Goal: Ask a question

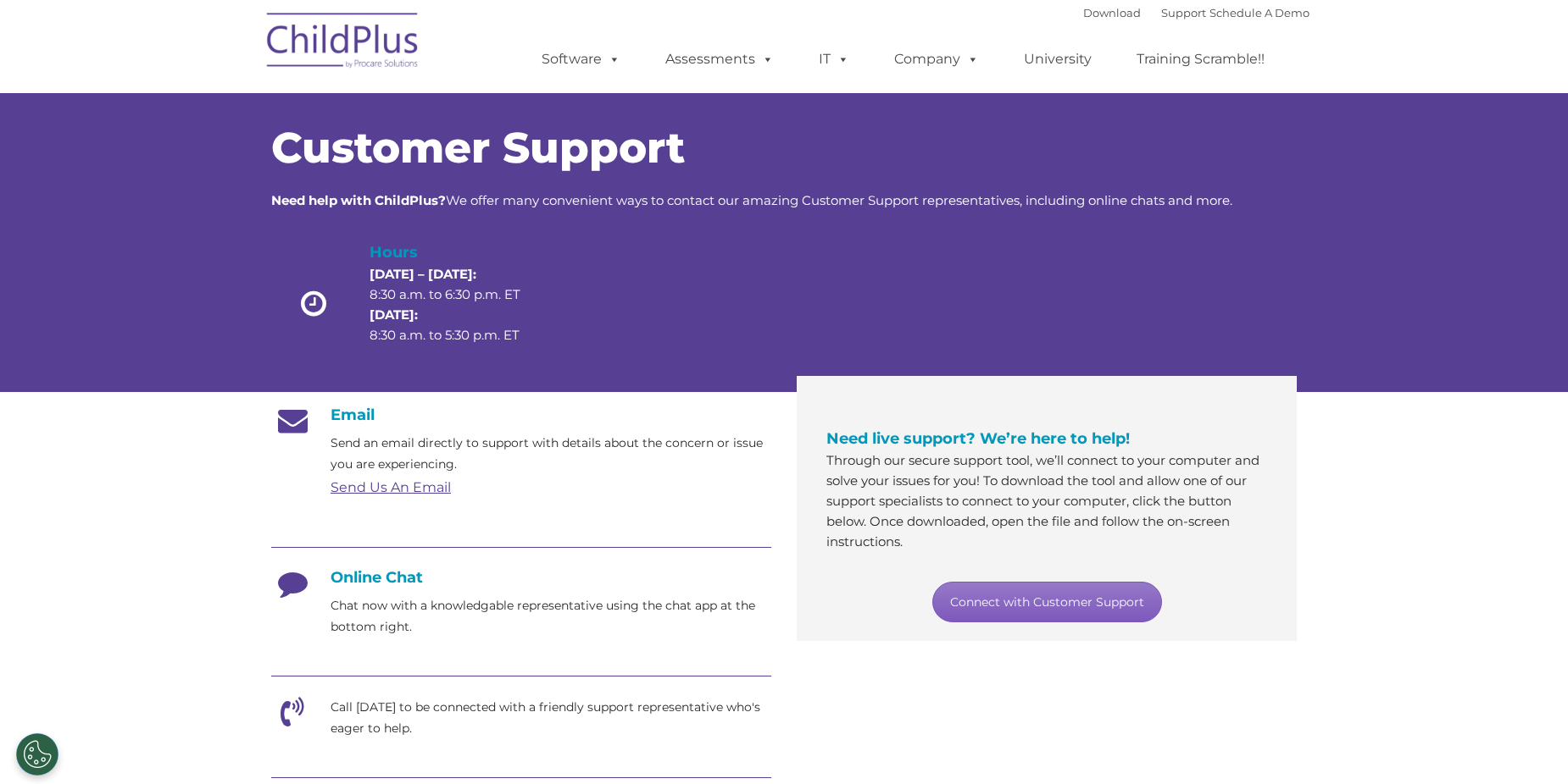
scroll to position [169, 0]
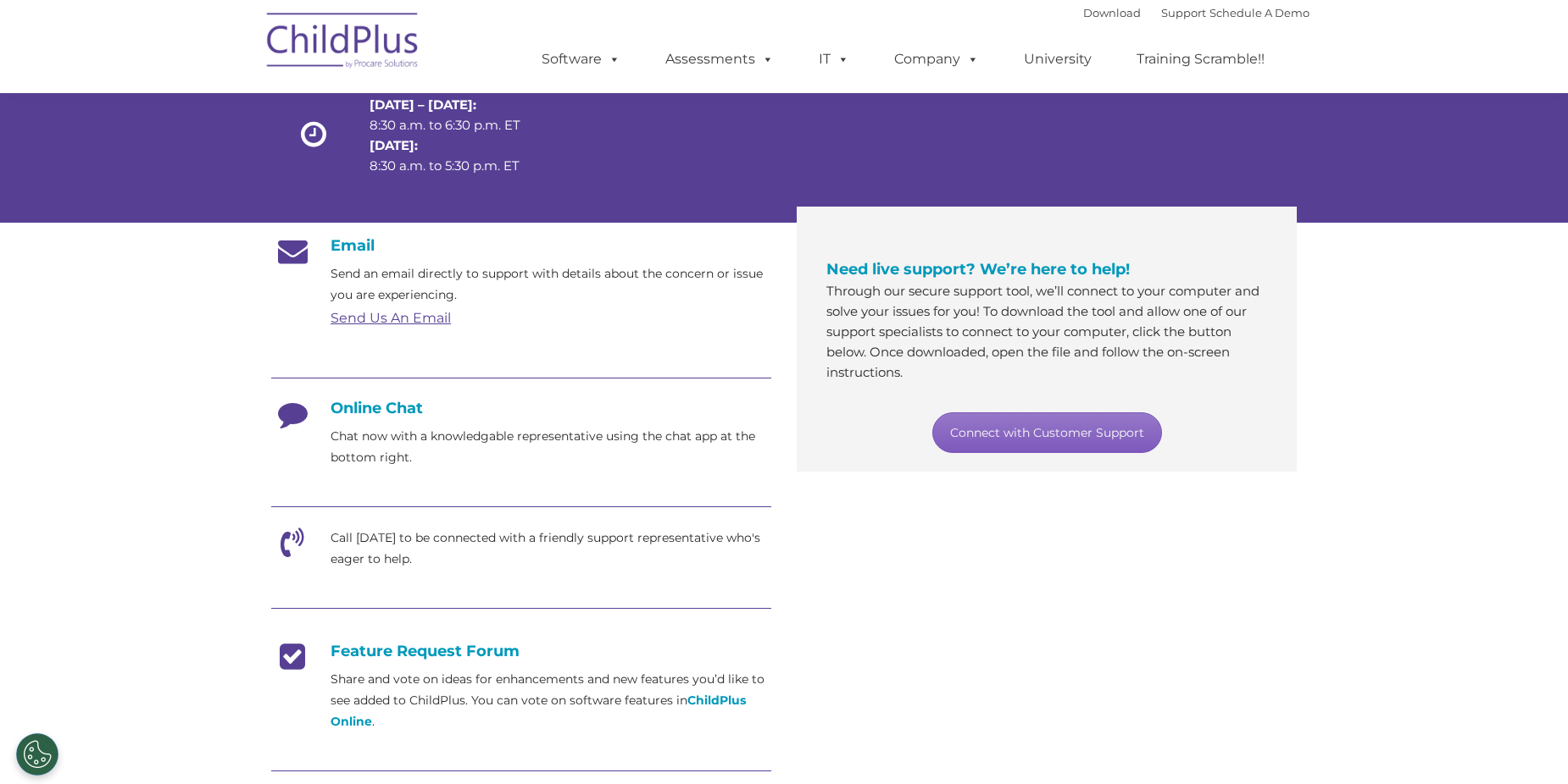
click at [1041, 423] on link "Connect with Customer Support" at bounding box center [1046, 433] width 230 height 41
click at [1393, 388] on section "Customer Support Need help with ChildPlus? We offer many convenient ways to con…" at bounding box center [784, 484] width 1568 height 1306
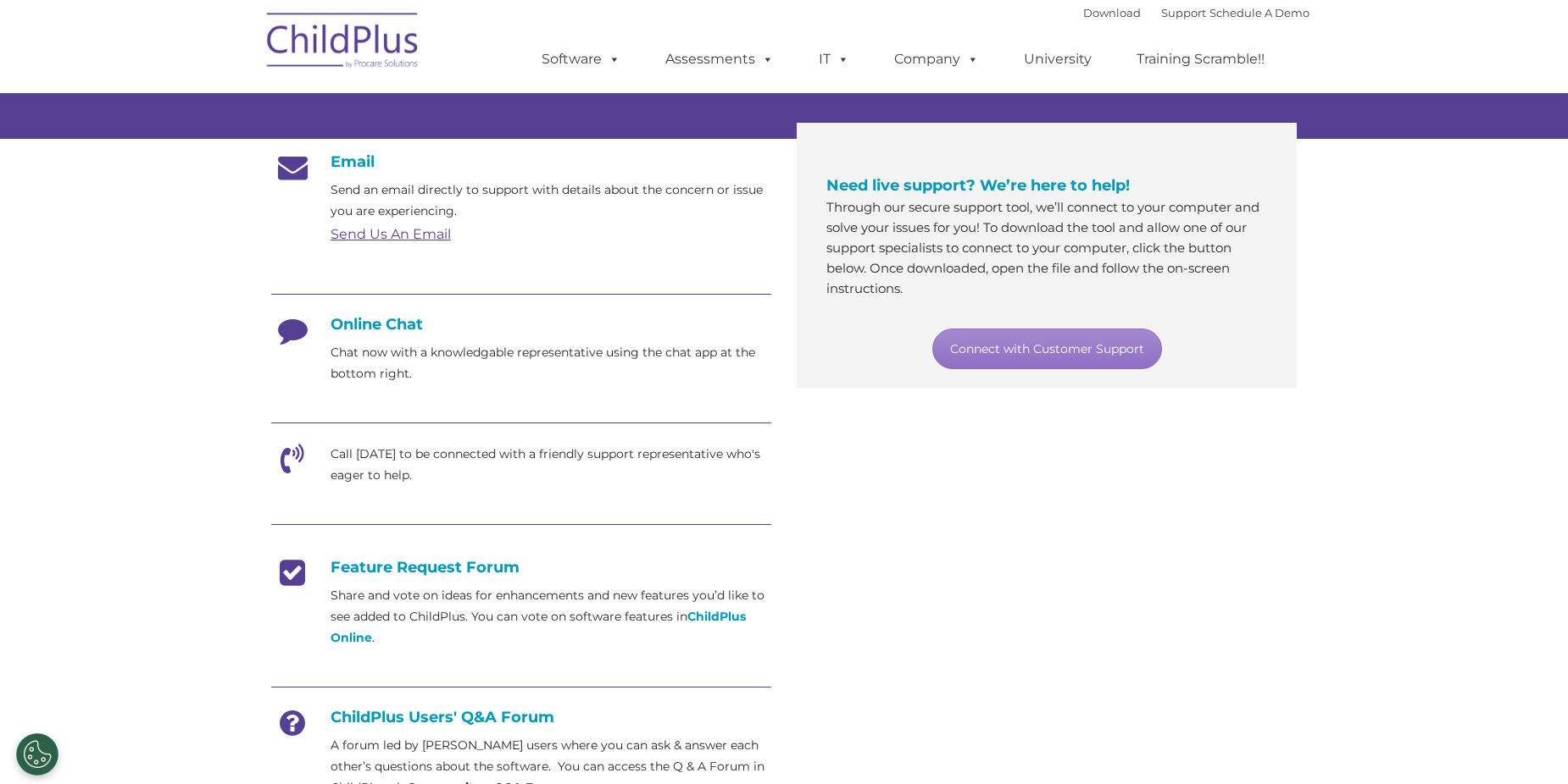
scroll to position [254, 0]
click at [385, 329] on h4 "Online Chat" at bounding box center [522, 323] width 500 height 19
click at [381, 320] on h4 "Online Chat" at bounding box center [522, 323] width 500 height 19
click at [323, 344] on div "Online Chat Chat now with a knowledgable representative using the chat app at t…" at bounding box center [522, 349] width 500 height 69
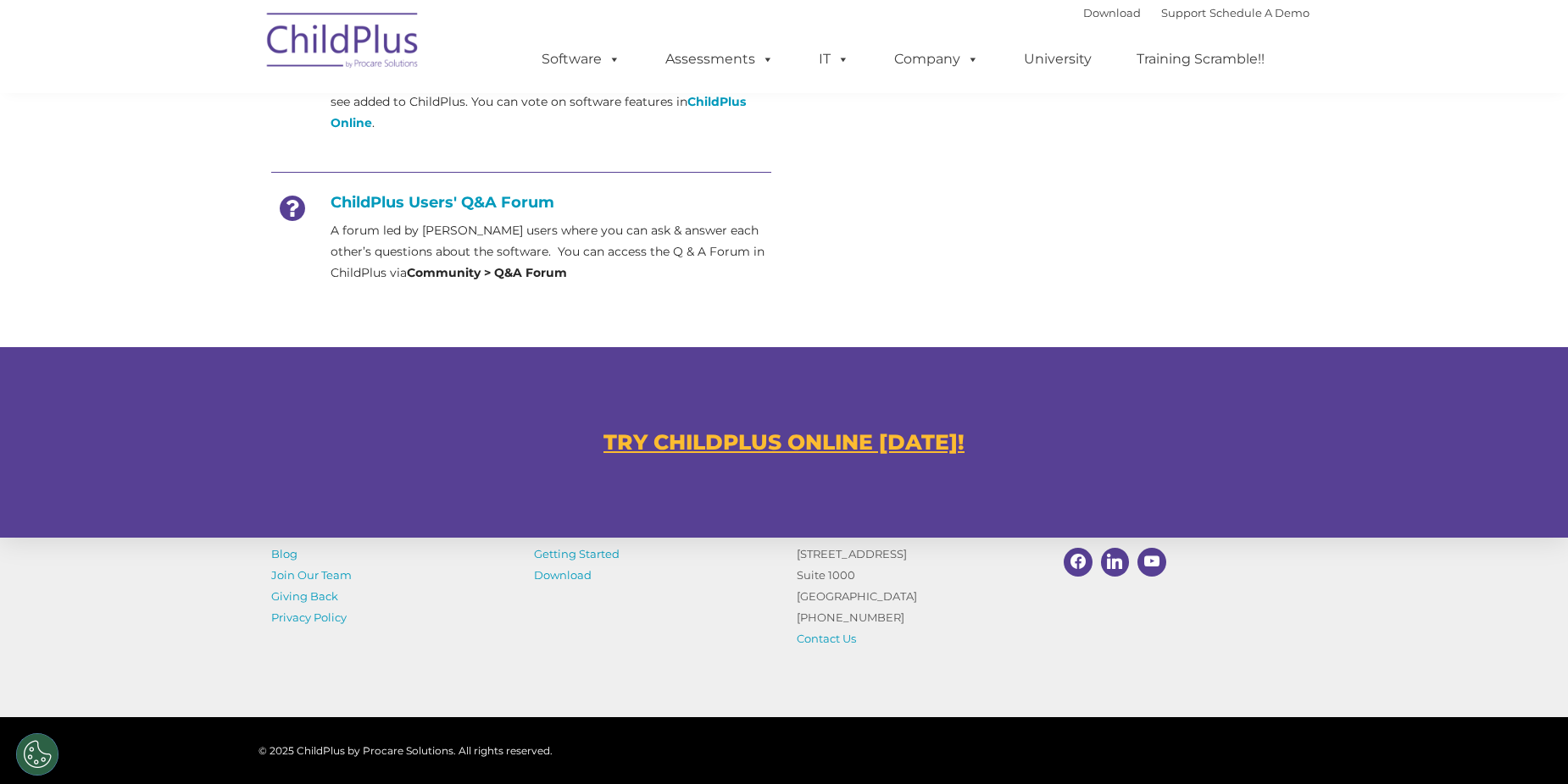
scroll to position [909, 0]
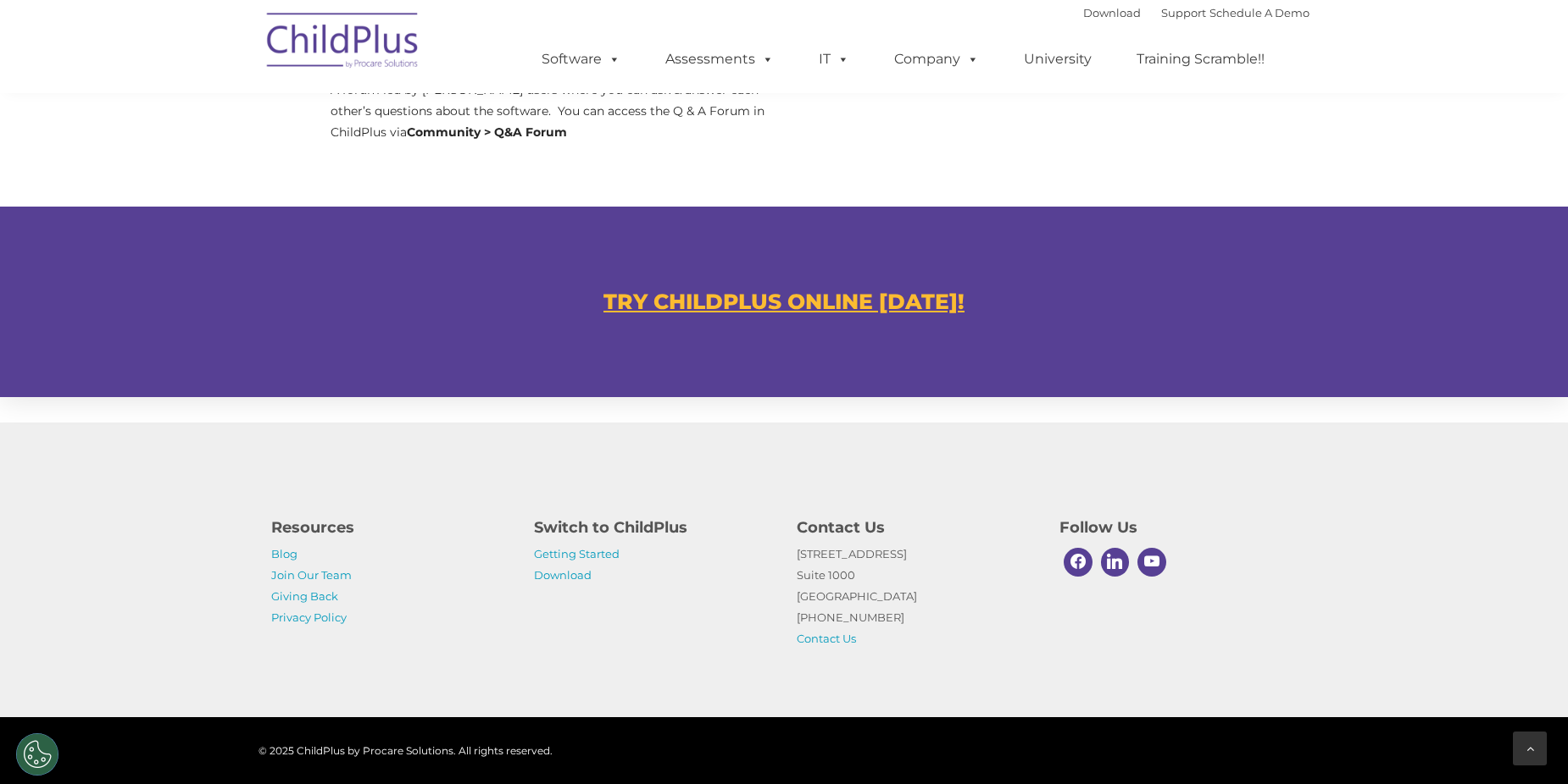
click at [1523, 738] on div at bounding box center [1529, 748] width 34 height 34
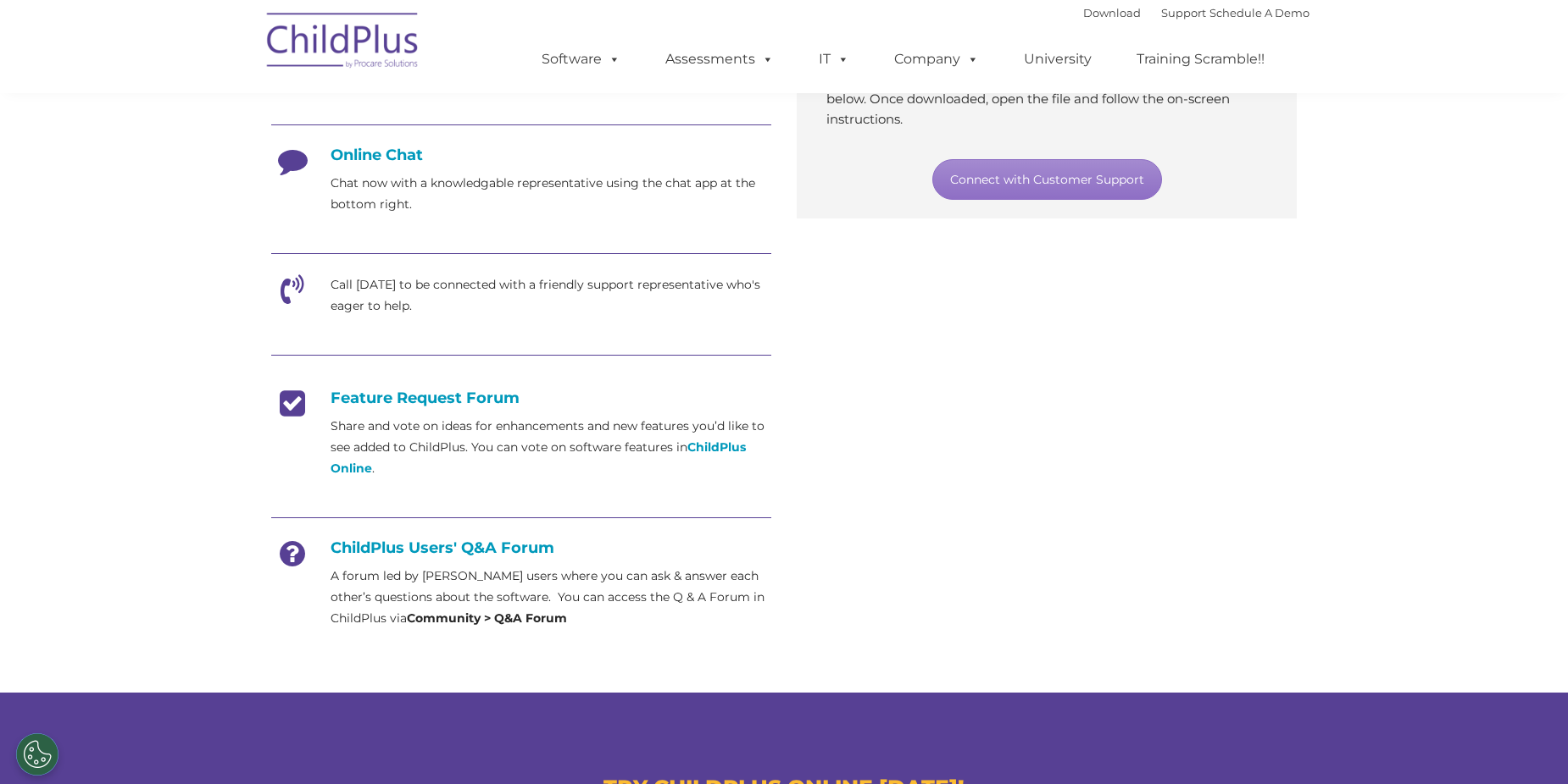
scroll to position [424, 0]
drag, startPoint x: 898, startPoint y: 796, endPoint x: 904, endPoint y: 814, distance: 19.0
click at [904, 783] on html "Download Support | Schedule A Demo  MENU MENU Software ChildPlus: The original…" at bounding box center [784, 423] width 1568 height 1693
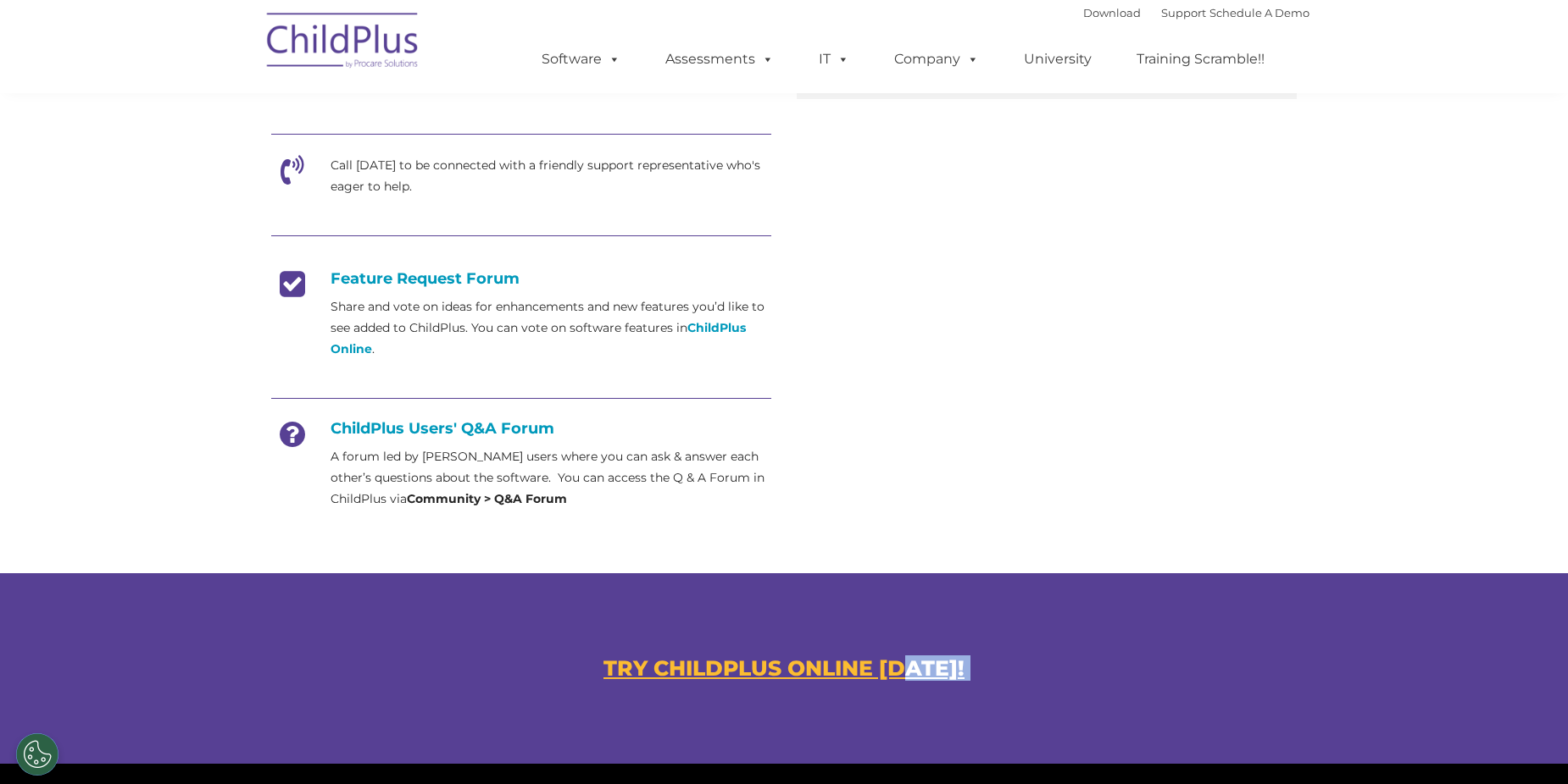
drag, startPoint x: 904, startPoint y: 814, endPoint x: 1049, endPoint y: 568, distance: 285.6
click at [1054, 569] on div "Customer Support Need help with ChildPlus? We offer many convenient ways to con…" at bounding box center [784, 99] width 1051 height 1162
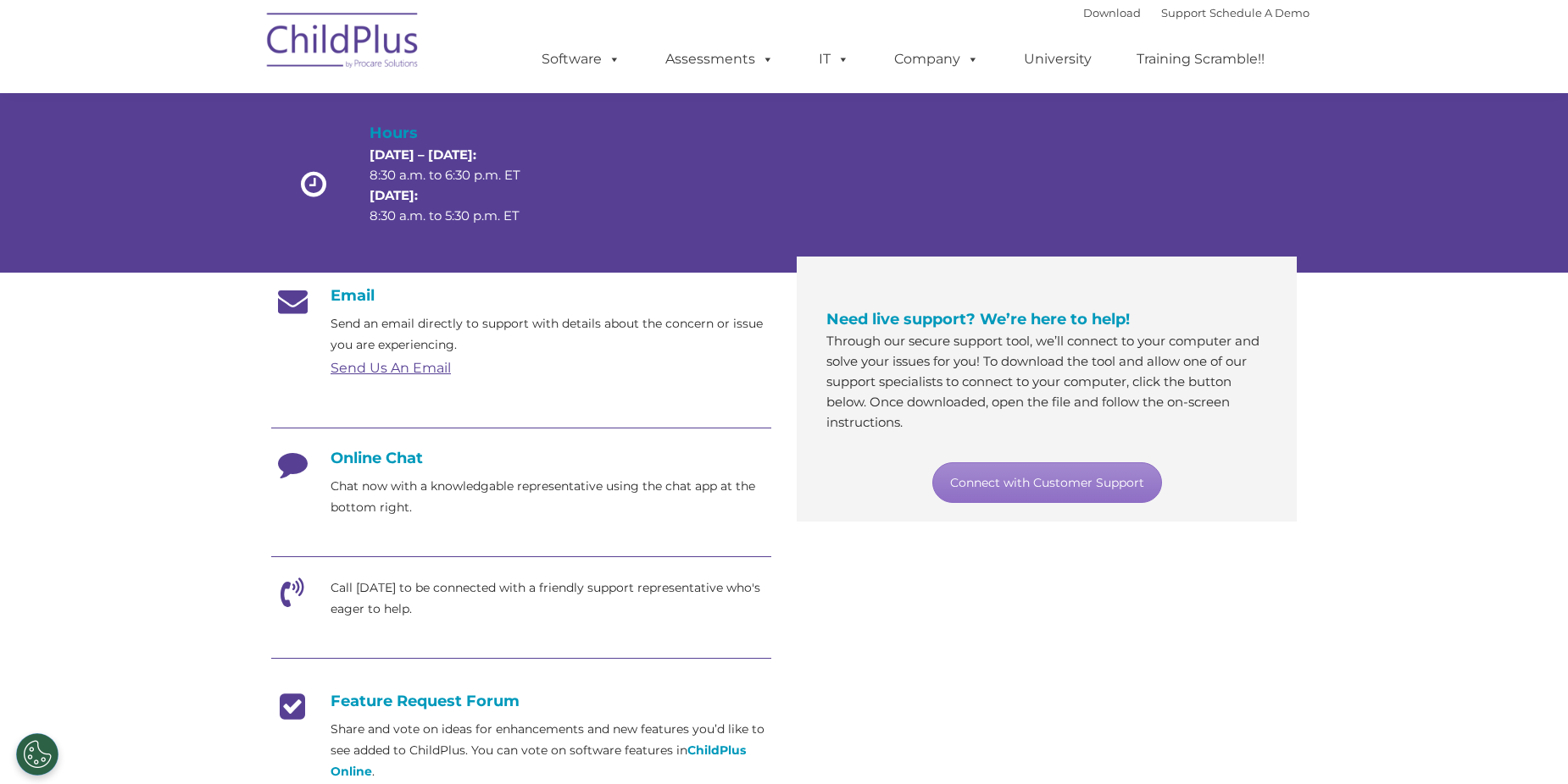
scroll to position [105, 0]
